Goal: Task Accomplishment & Management: Complete application form

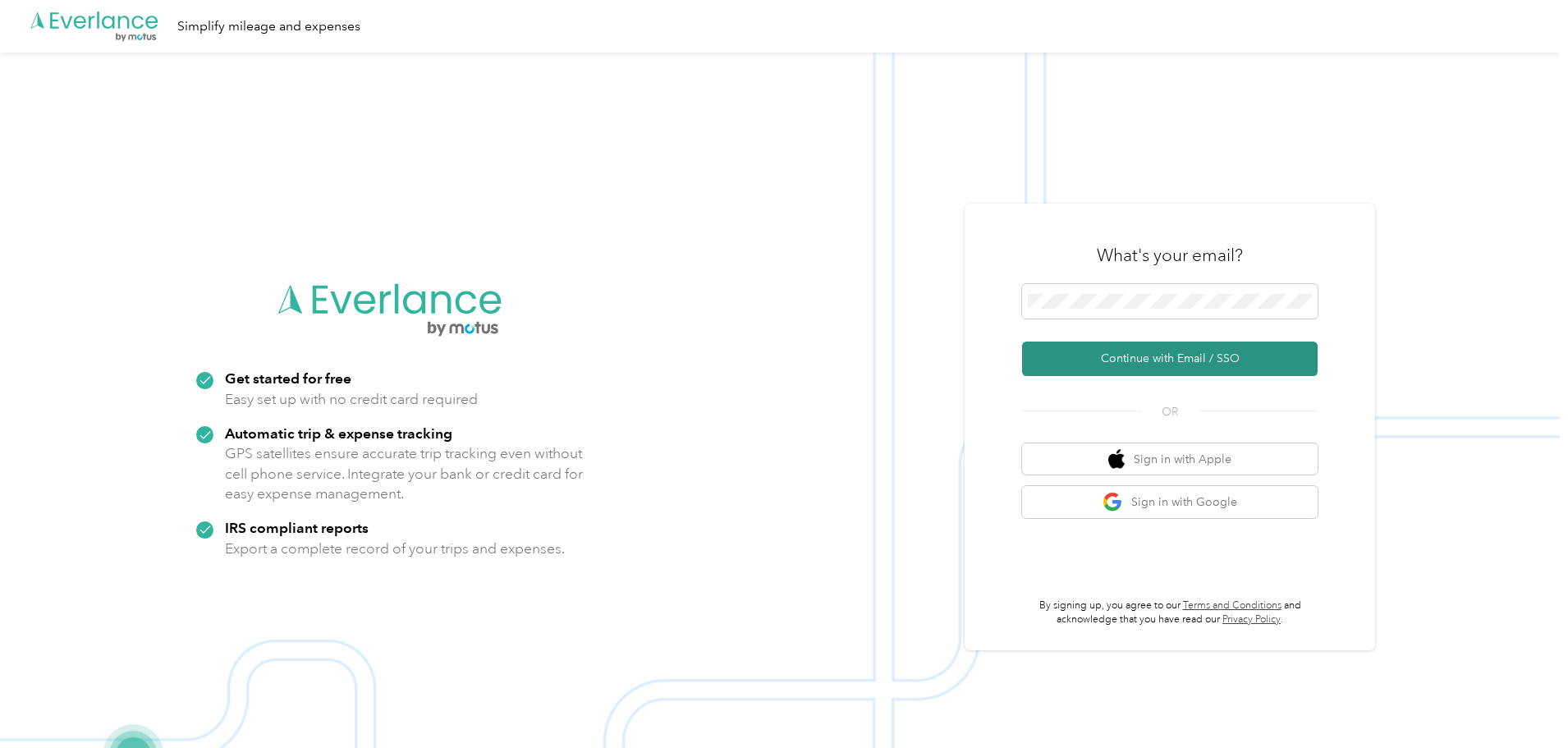
click at [1145, 357] on button "Continue with Email / SSO" at bounding box center [1169, 359] width 295 height 34
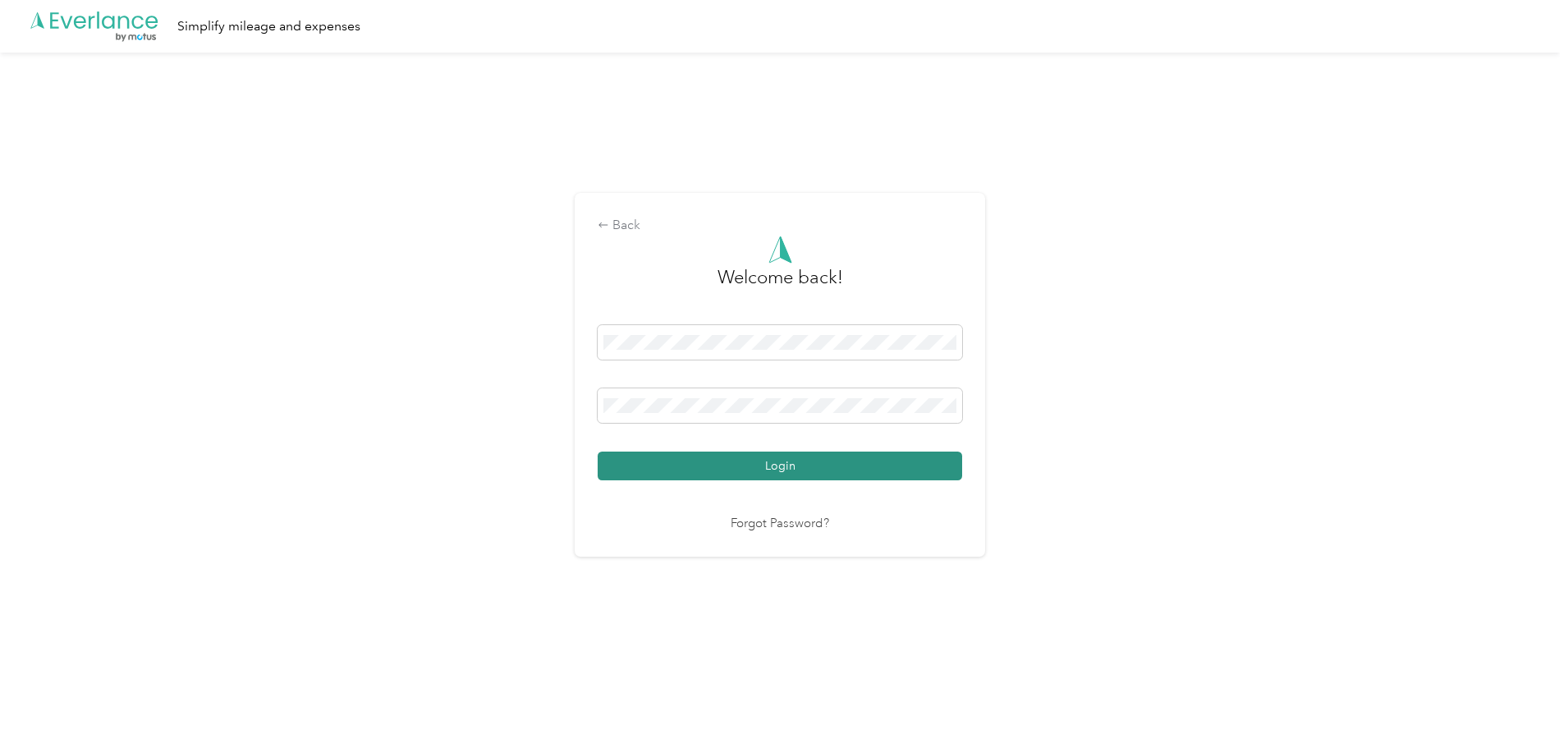
click at [716, 466] on button "Login" at bounding box center [780, 466] width 365 height 29
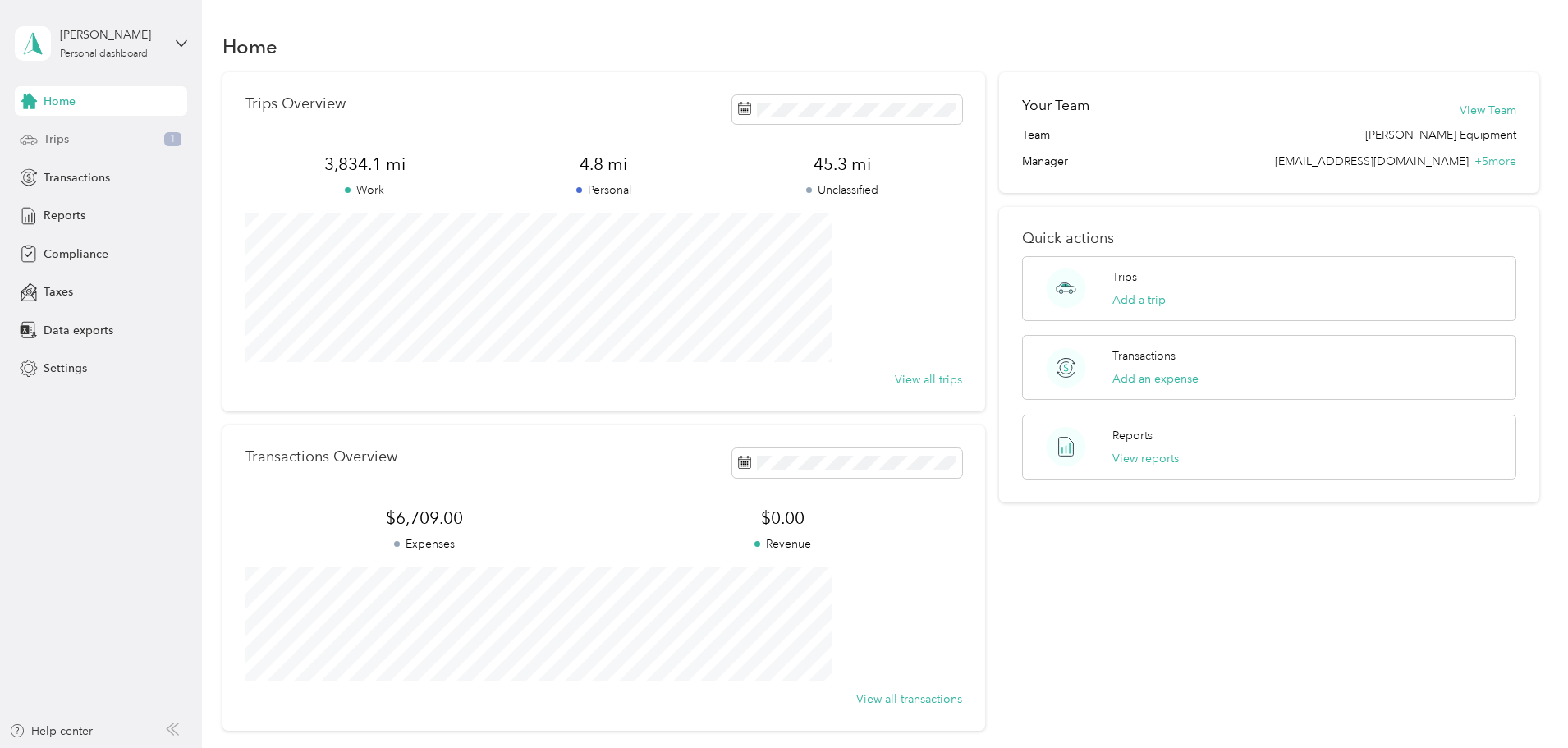
click at [91, 131] on div "Trips 1" at bounding box center [100, 140] width 172 height 30
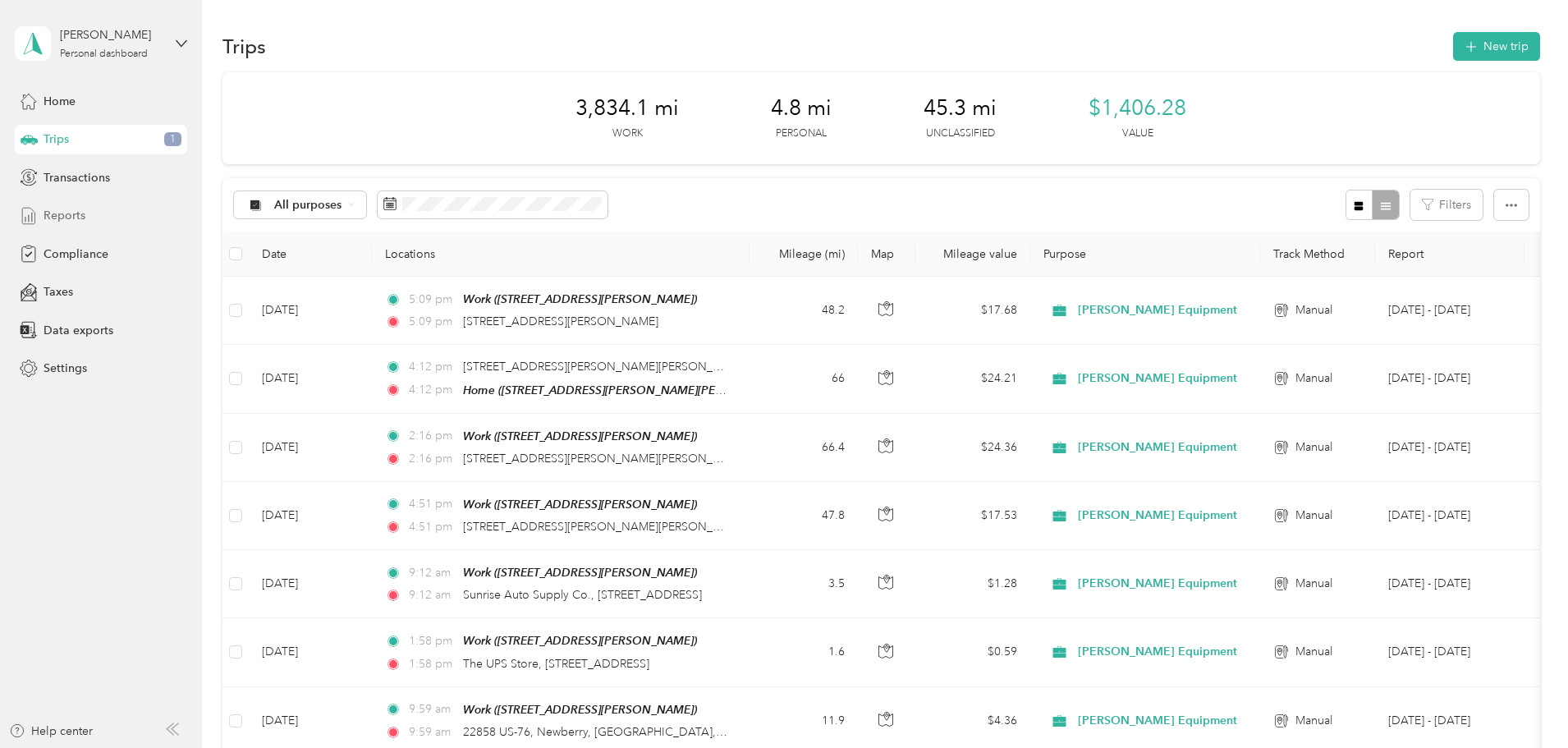
click at [67, 217] on span "Reports" at bounding box center [64, 216] width 42 height 17
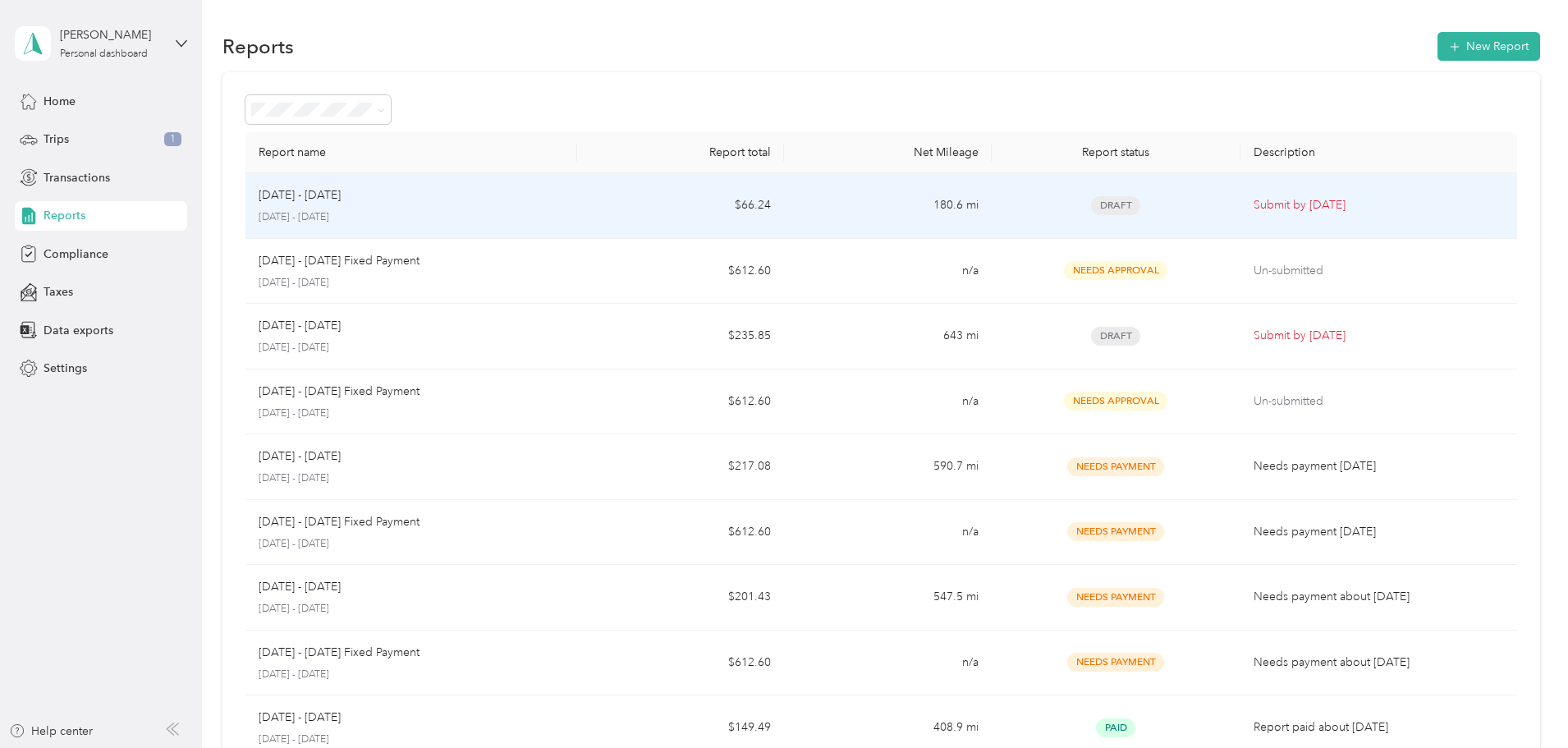
click at [749, 202] on td "$66.24" at bounding box center [680, 205] width 207 height 66
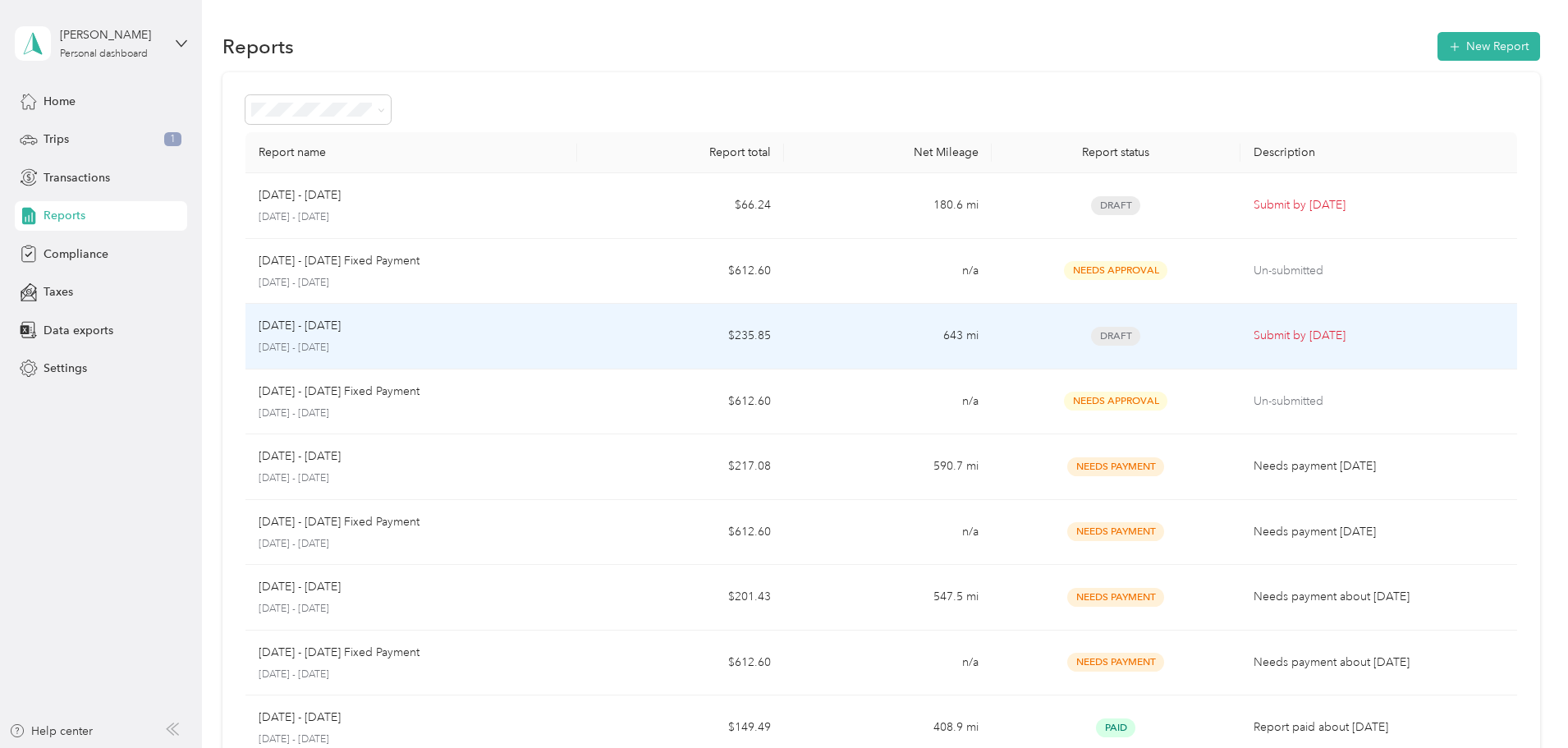
click at [484, 330] on div "[DATE] - [DATE]" at bounding box center [411, 325] width 306 height 18
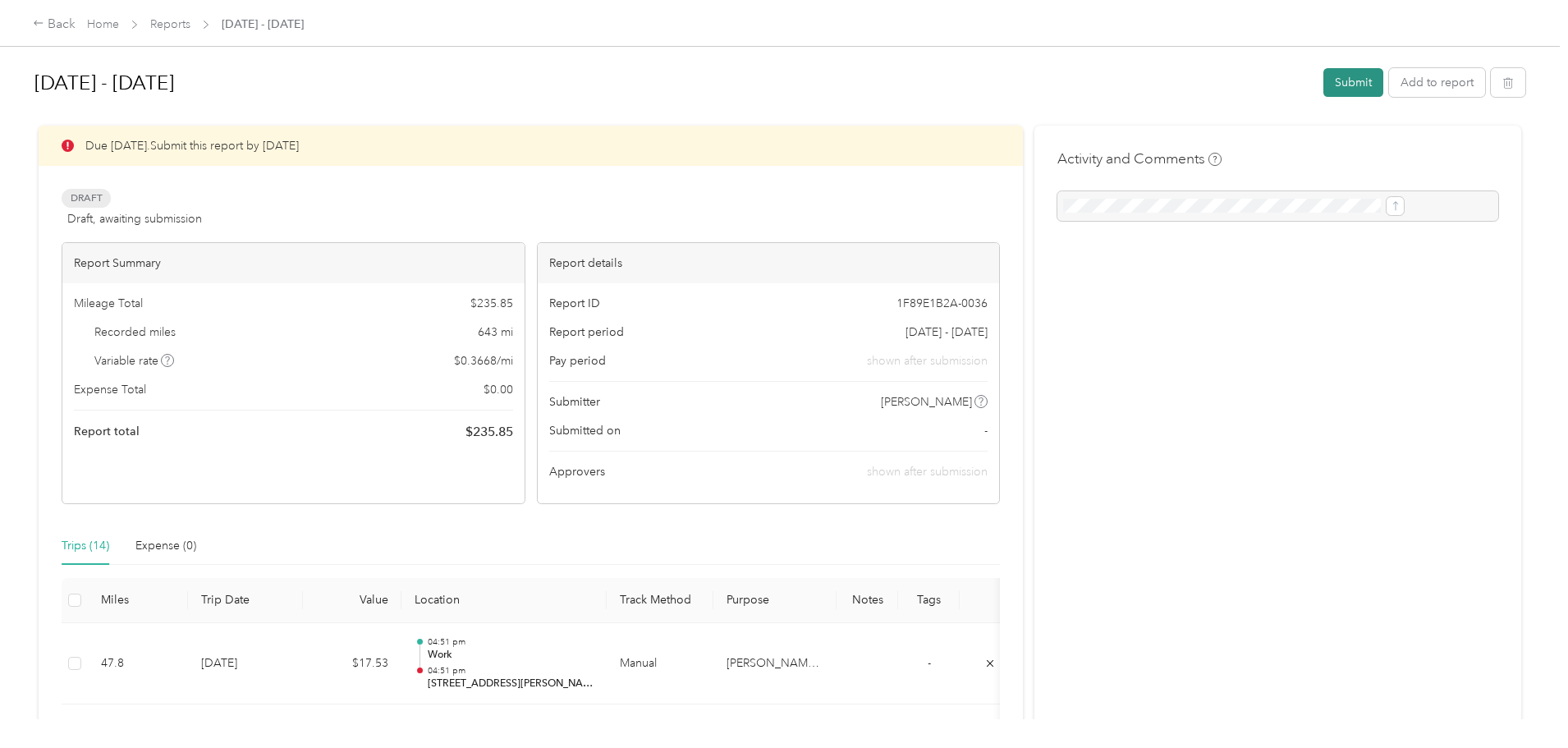
click at [1323, 73] on button "Submit" at bounding box center [1353, 83] width 60 height 29
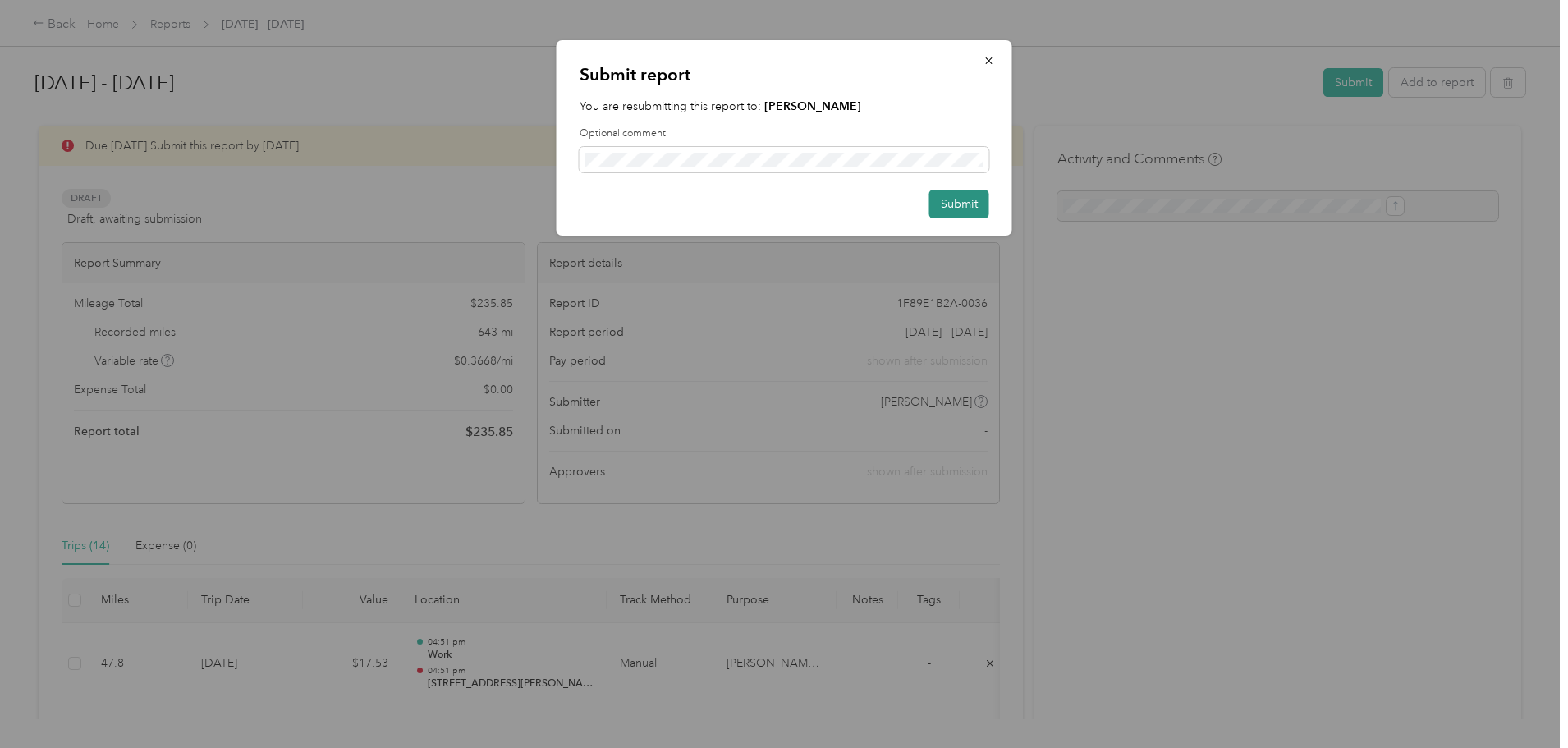
click at [964, 207] on button "Submit" at bounding box center [959, 205] width 60 height 29
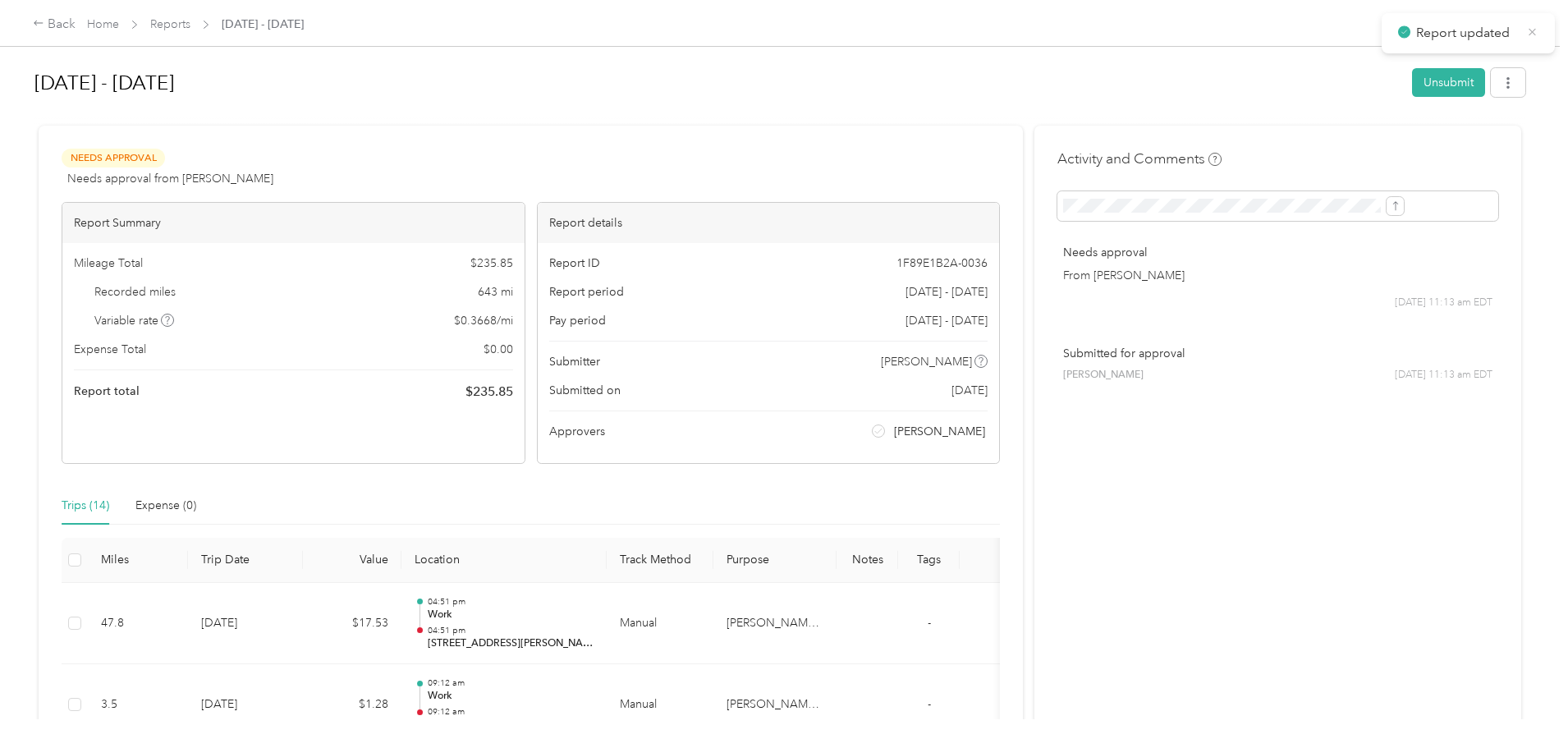
click at [1526, 38] on icon at bounding box center [1532, 32] width 12 height 15
click at [119, 27] on link "Home" at bounding box center [103, 24] width 32 height 14
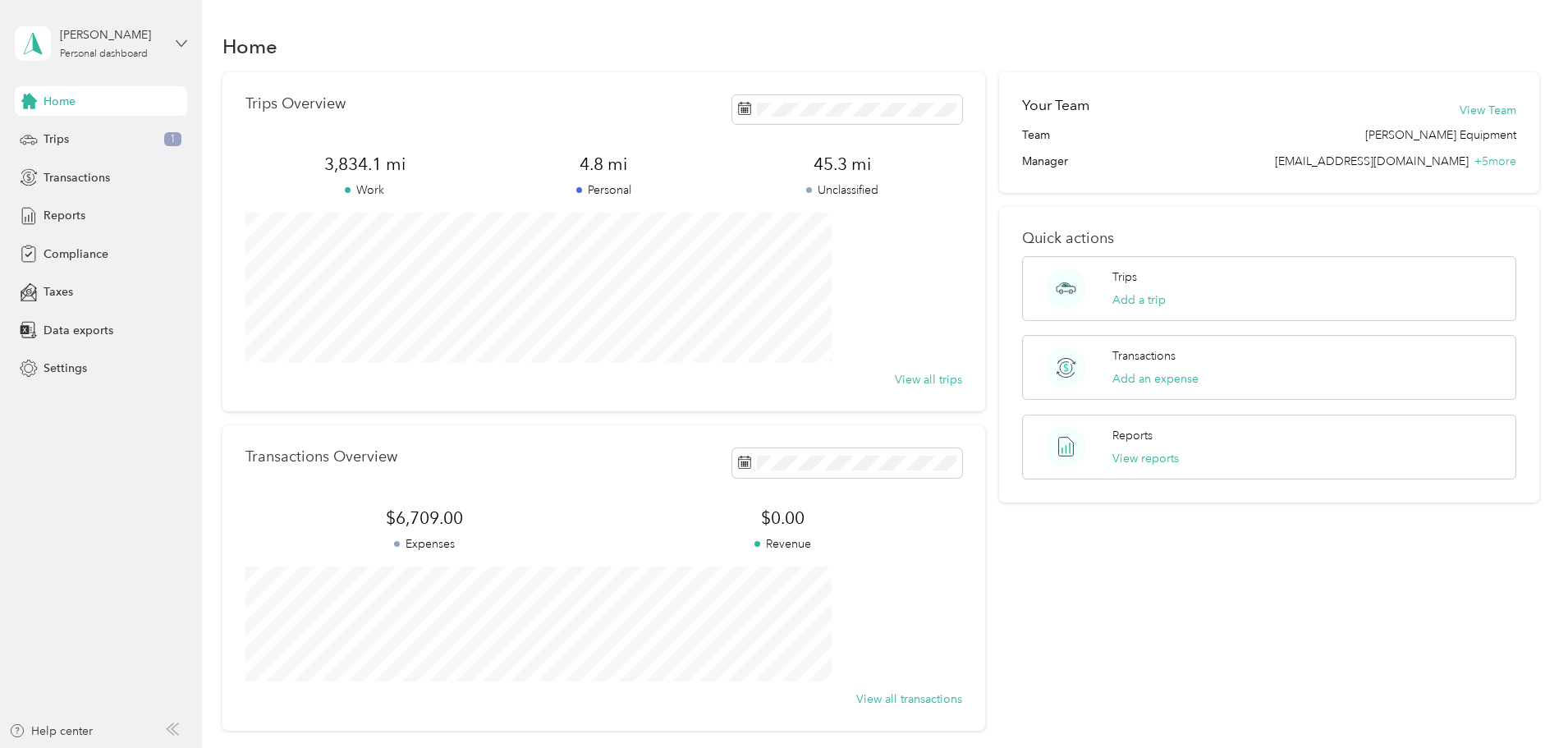
click at [187, 40] on icon at bounding box center [181, 43] width 10 height 6
click at [69, 144] on div "Log out" at bounding box center [187, 135] width 323 height 29
